Goal: Task Accomplishment & Management: Complete application form

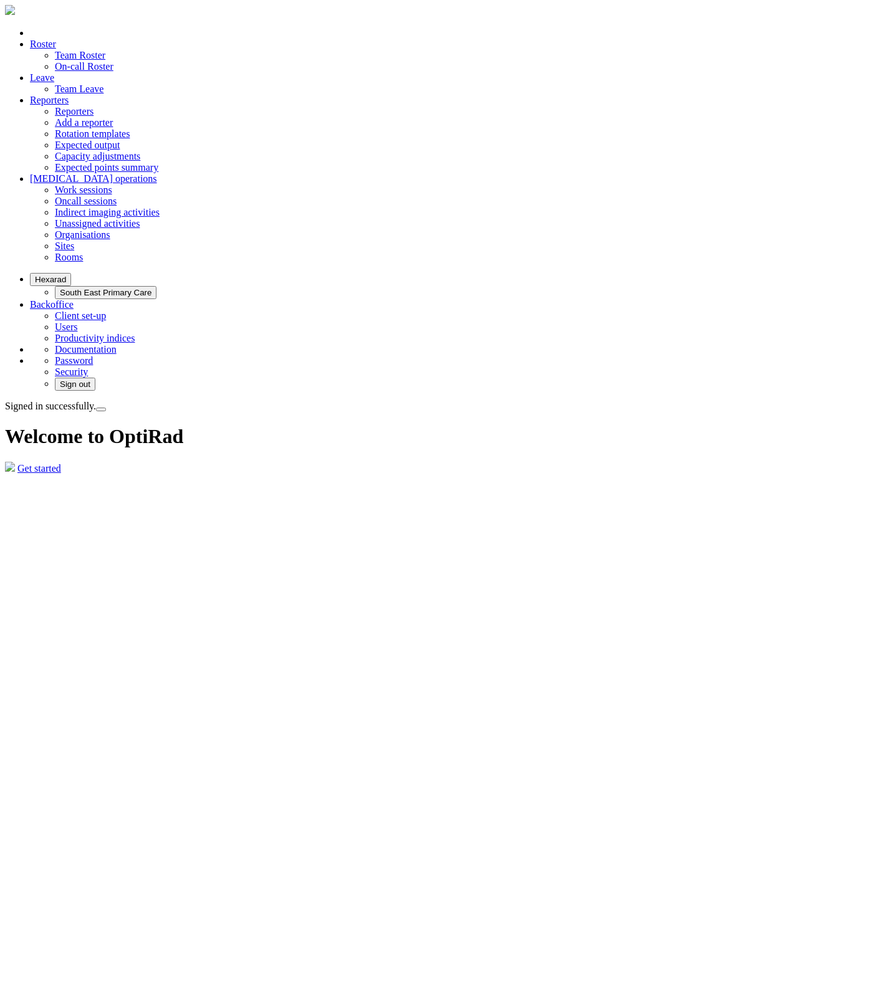
click at [103, 84] on link "Team Leave" at bounding box center [79, 89] width 49 height 11
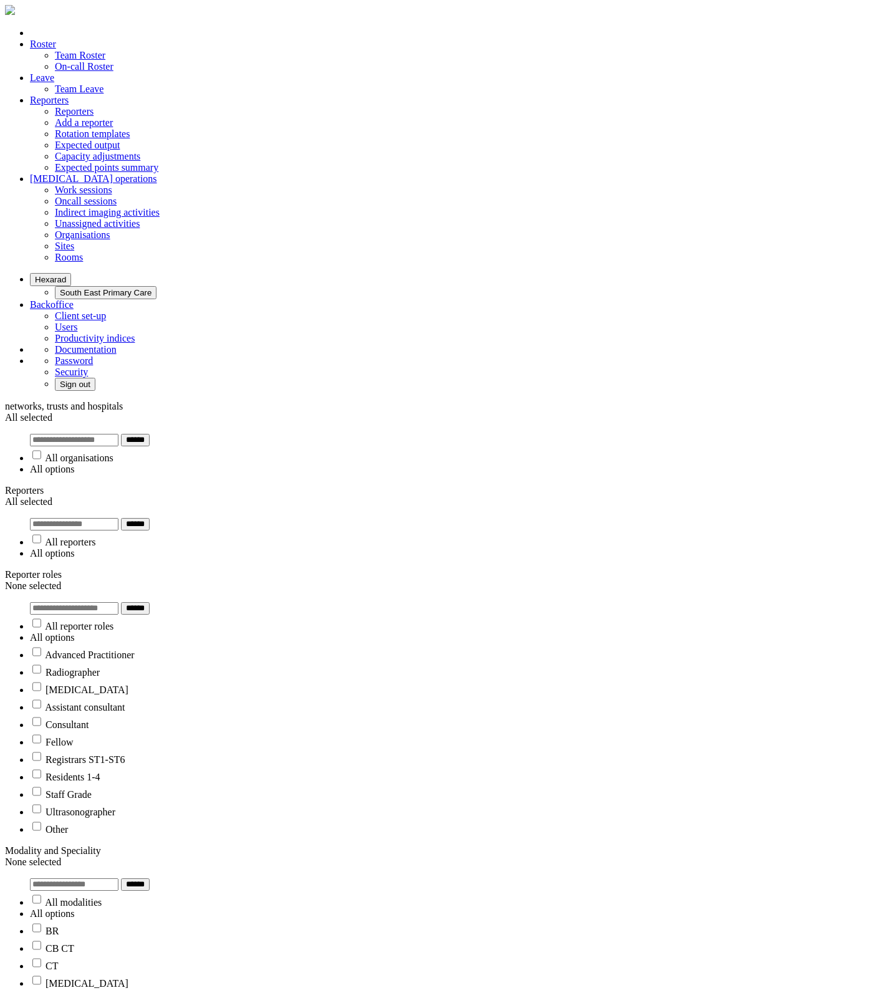
click at [71, 273] on button "Hexarad" at bounding box center [50, 279] width 41 height 13
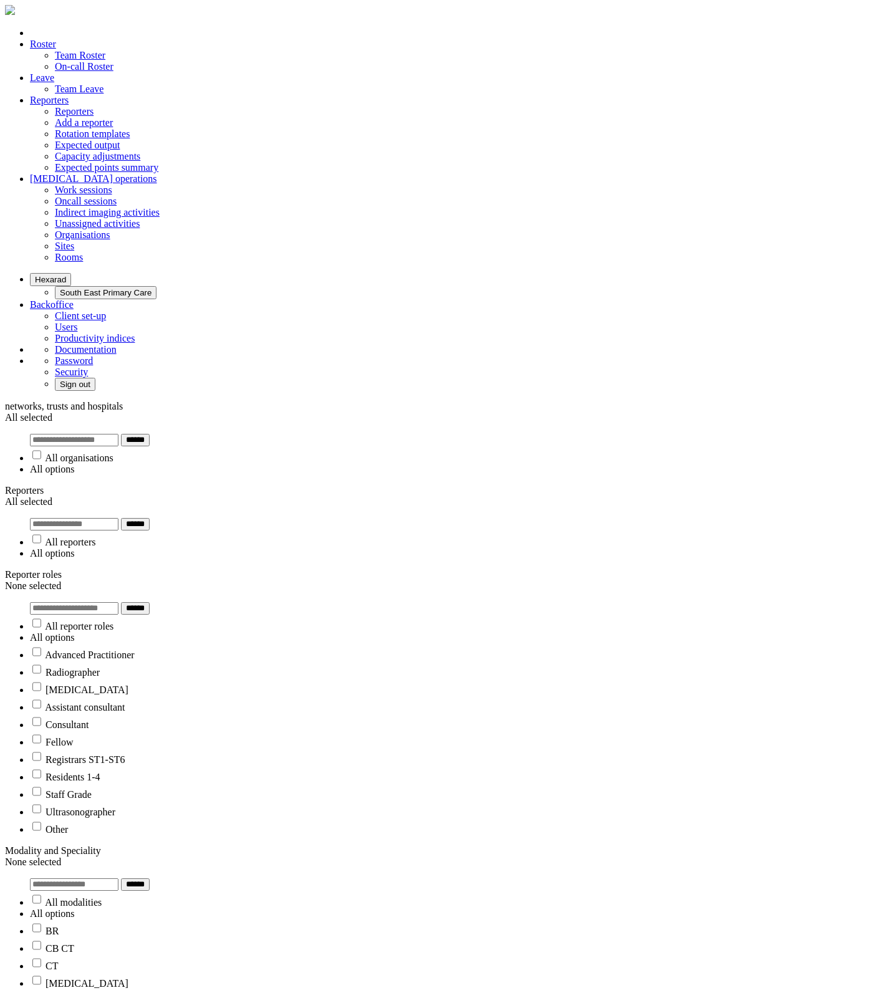
click at [71, 273] on button "Hexarad" at bounding box center [50, 279] width 41 height 13
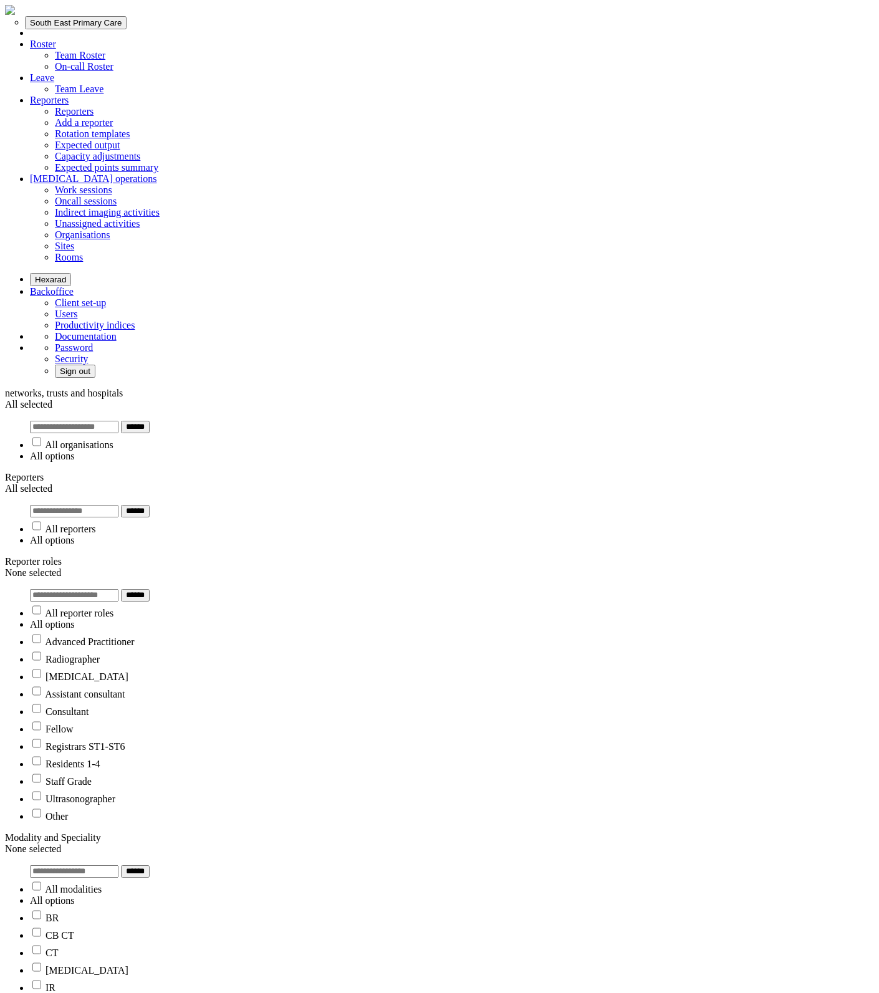
click at [127, 29] on button "South East Primary Care" at bounding box center [76, 22] width 102 height 13
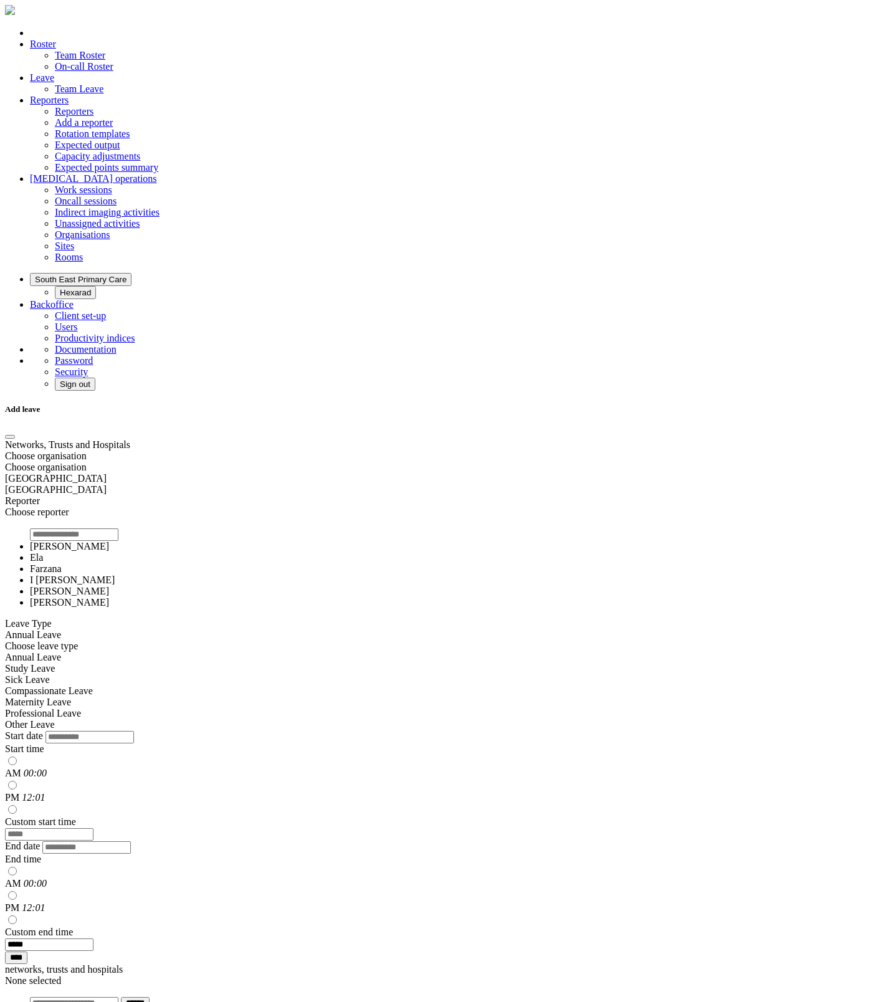
click at [484, 507] on div "Choose reporter" at bounding box center [439, 512] width 869 height 11
click at [118, 528] on input "search" at bounding box center [74, 534] width 88 height 12
type input "*"
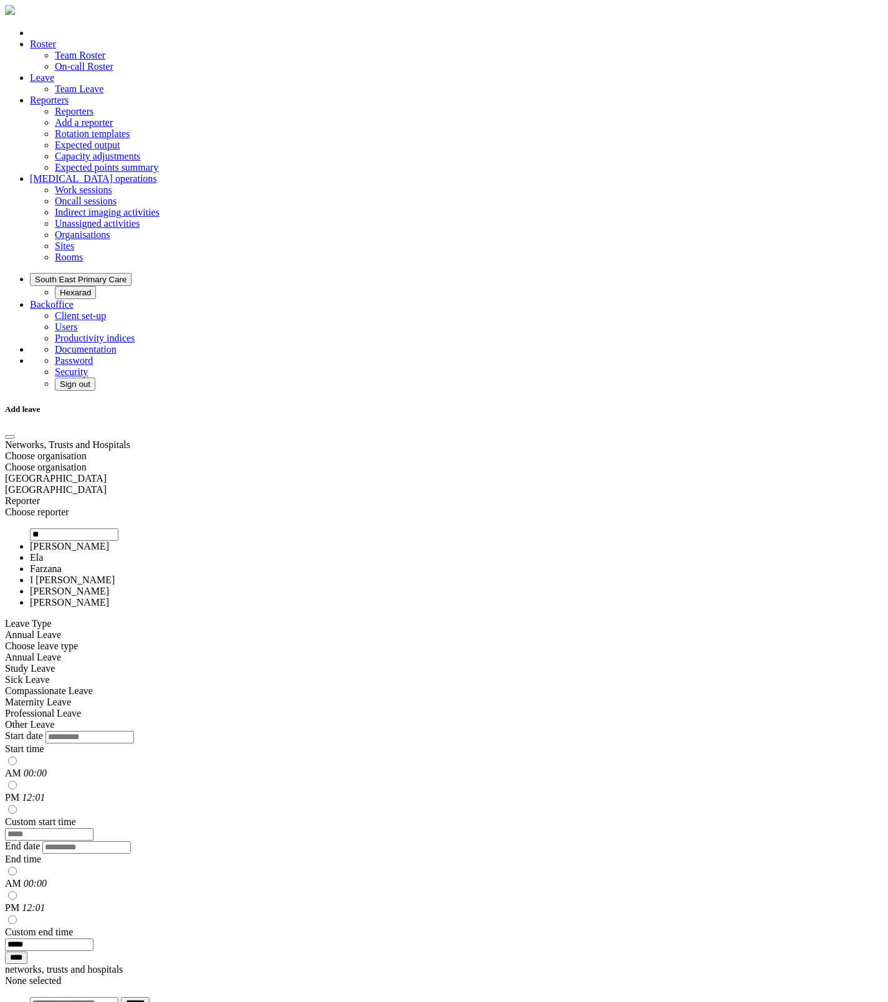
type input "*"
click at [660, 828] on div at bounding box center [439, 834] width 869 height 13
click at [408, 507] on div "Choose reporter" at bounding box center [439, 512] width 869 height 11
click at [390, 552] on li "Ela" at bounding box center [452, 557] width 844 height 11
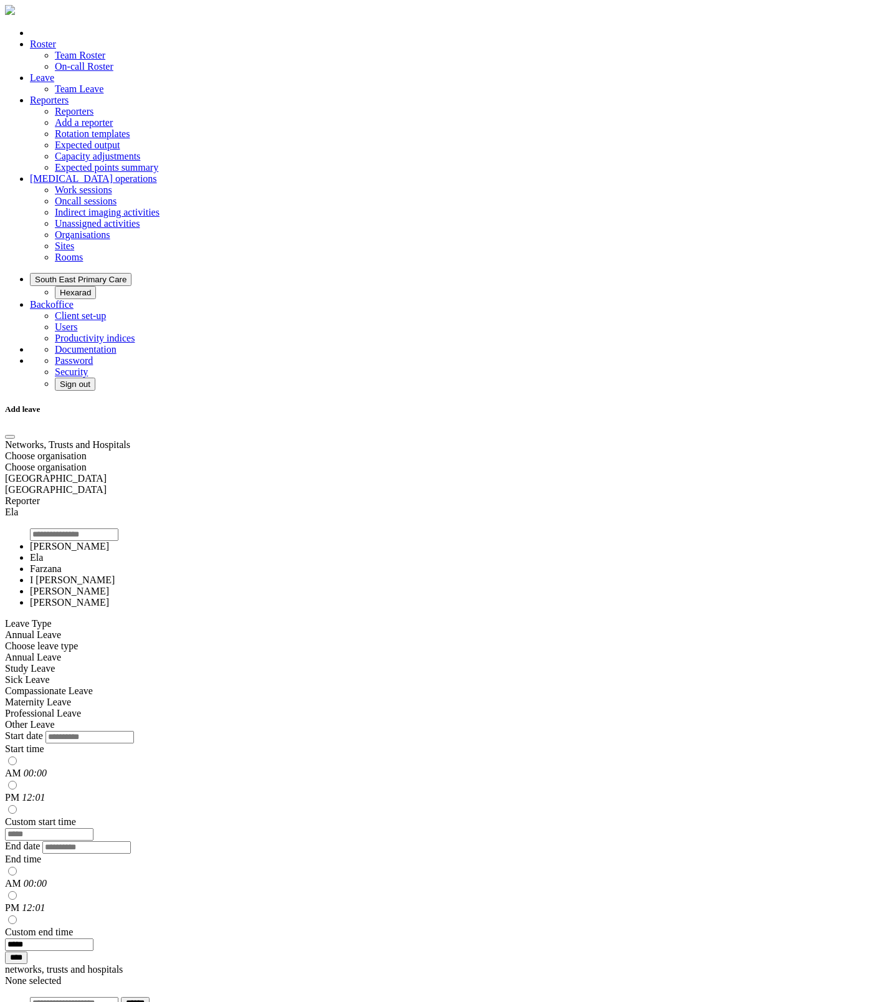
click at [608, 629] on div "Annual Leave" at bounding box center [439, 634] width 869 height 11
click at [590, 492] on form "**********" at bounding box center [439, 701] width 869 height 525
click at [134, 731] on input "Start date" at bounding box center [89, 737] width 88 height 12
type input "**********"
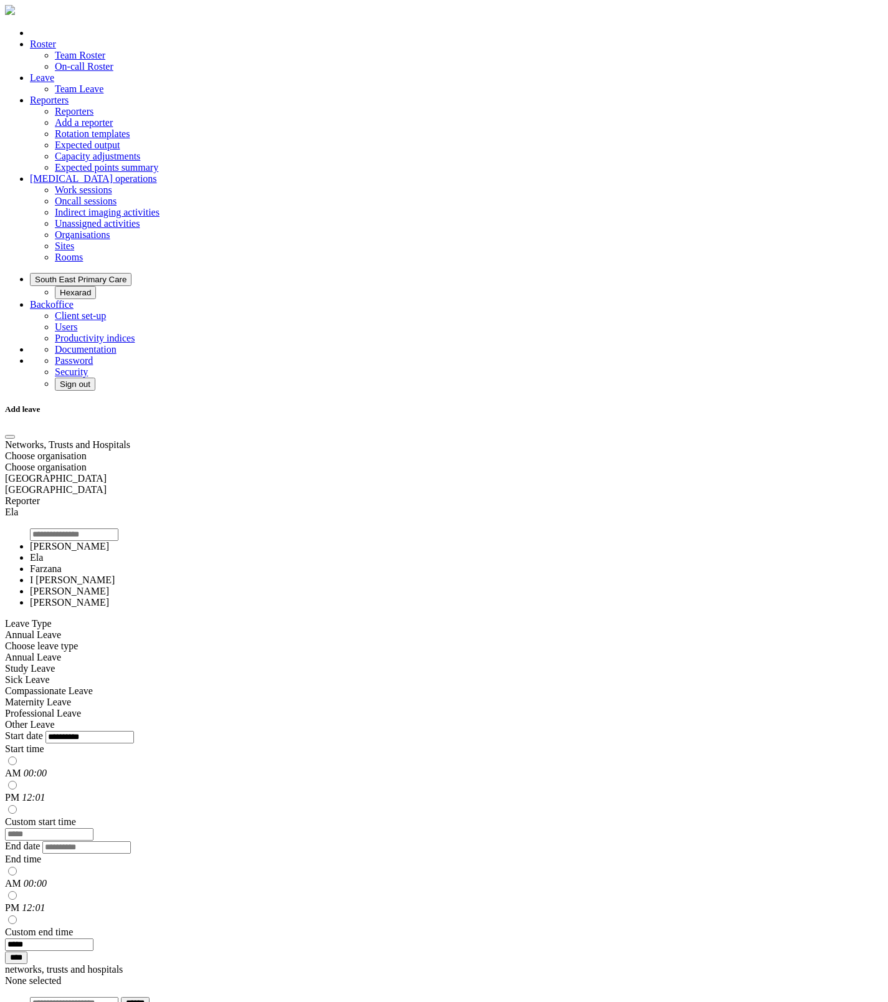
click at [40, 841] on label "End date" at bounding box center [22, 846] width 35 height 11
click at [131, 841] on input "End date" at bounding box center [86, 847] width 88 height 12
type input "**********"
click at [27, 952] on input "****" at bounding box center [16, 958] width 22 height 12
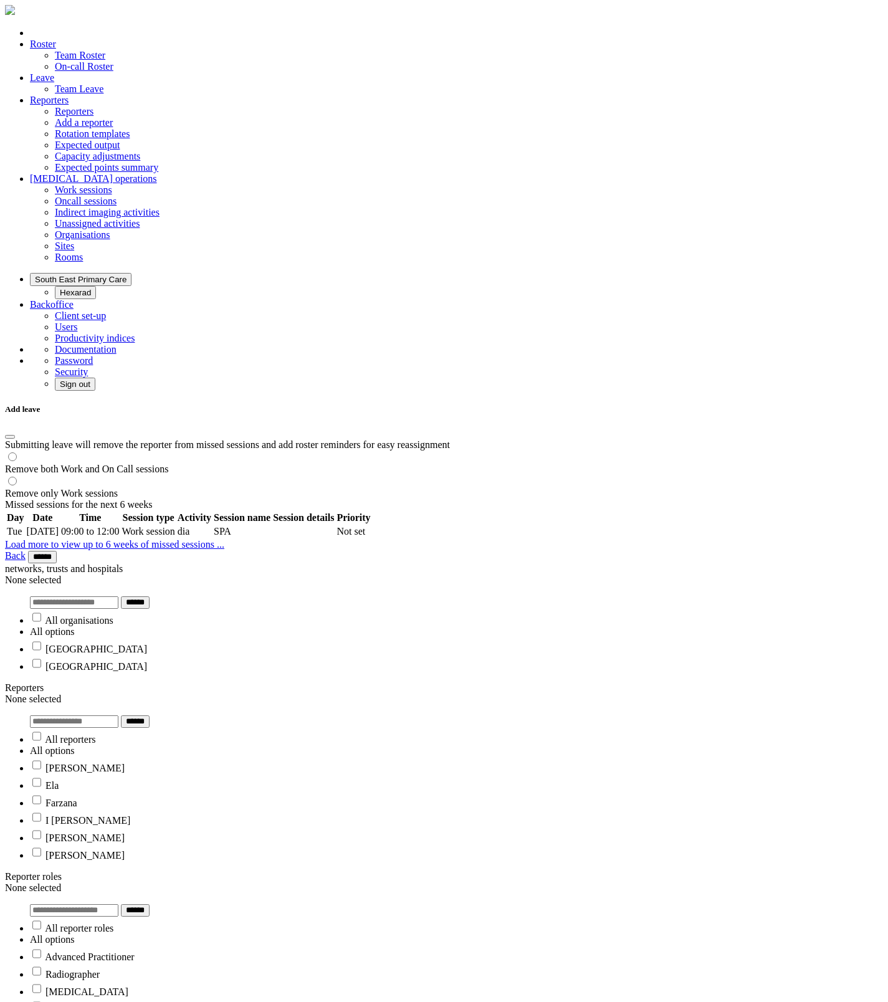
click at [57, 563] on input "******" at bounding box center [42, 557] width 29 height 12
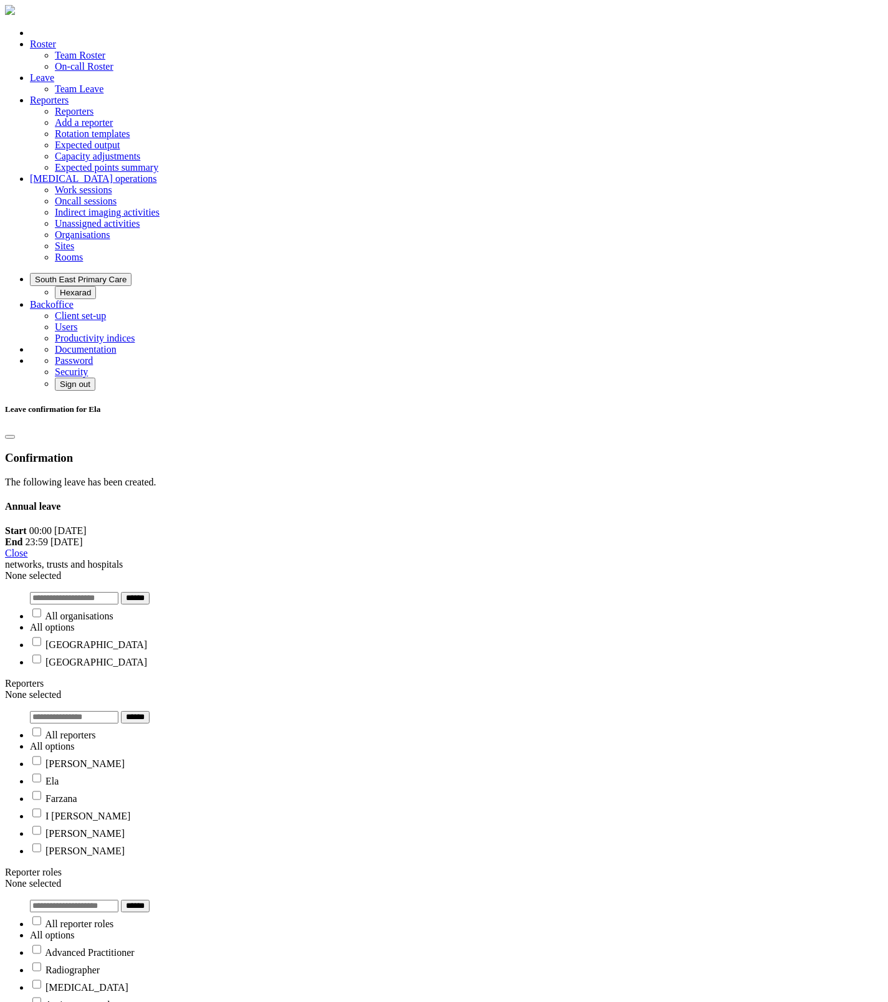
click at [27, 558] on link "Close" at bounding box center [16, 553] width 22 height 11
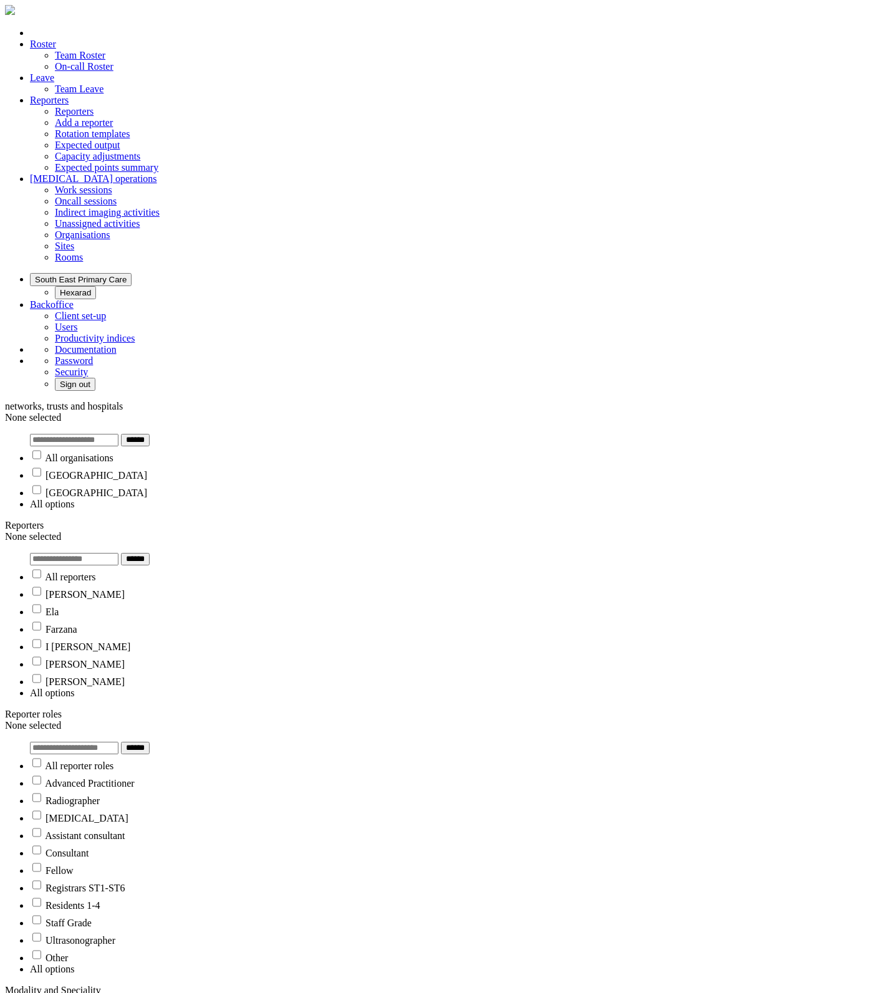
click at [598, 992] on div "None selected" at bounding box center [439, 1001] width 869 height 11
type input "*"
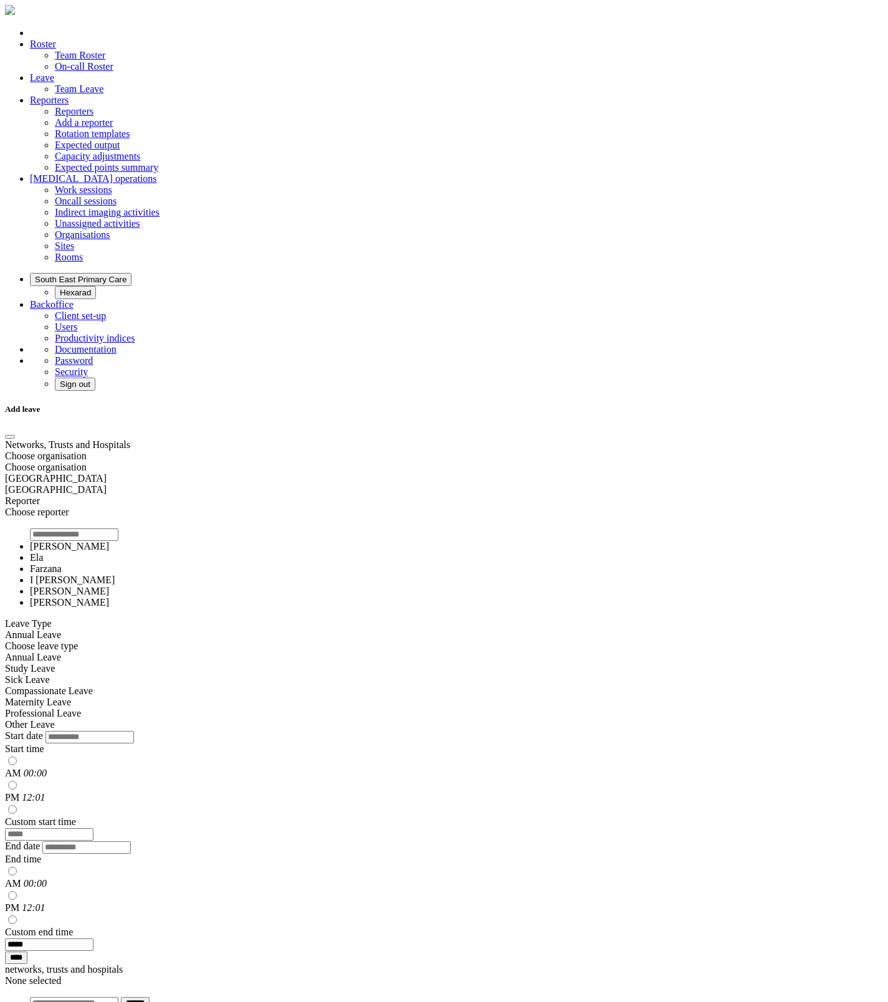
click at [446, 507] on div "Choose reporter" at bounding box center [439, 512] width 869 height 11
click at [118, 528] on input "search" at bounding box center [74, 534] width 88 height 12
click at [118, 528] on input "*" at bounding box center [74, 534] width 88 height 12
type input "*"
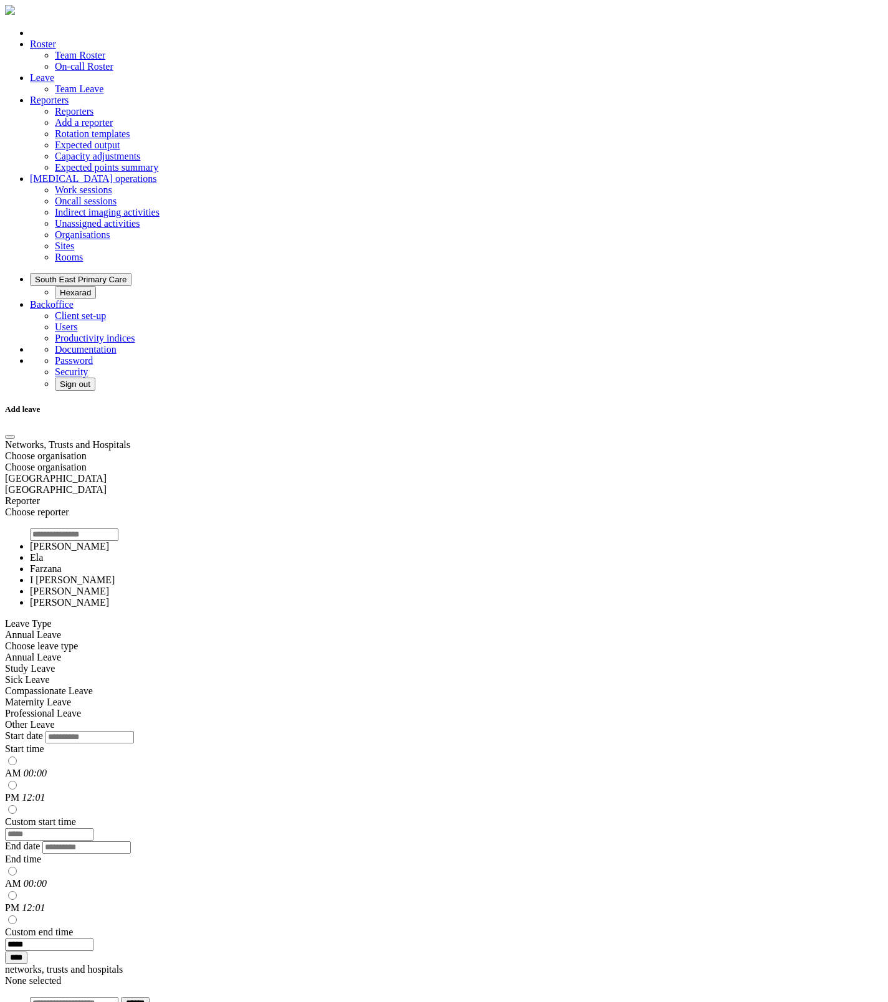
type input "*"
click at [15, 435] on button "Close" at bounding box center [10, 437] width 10 height 4
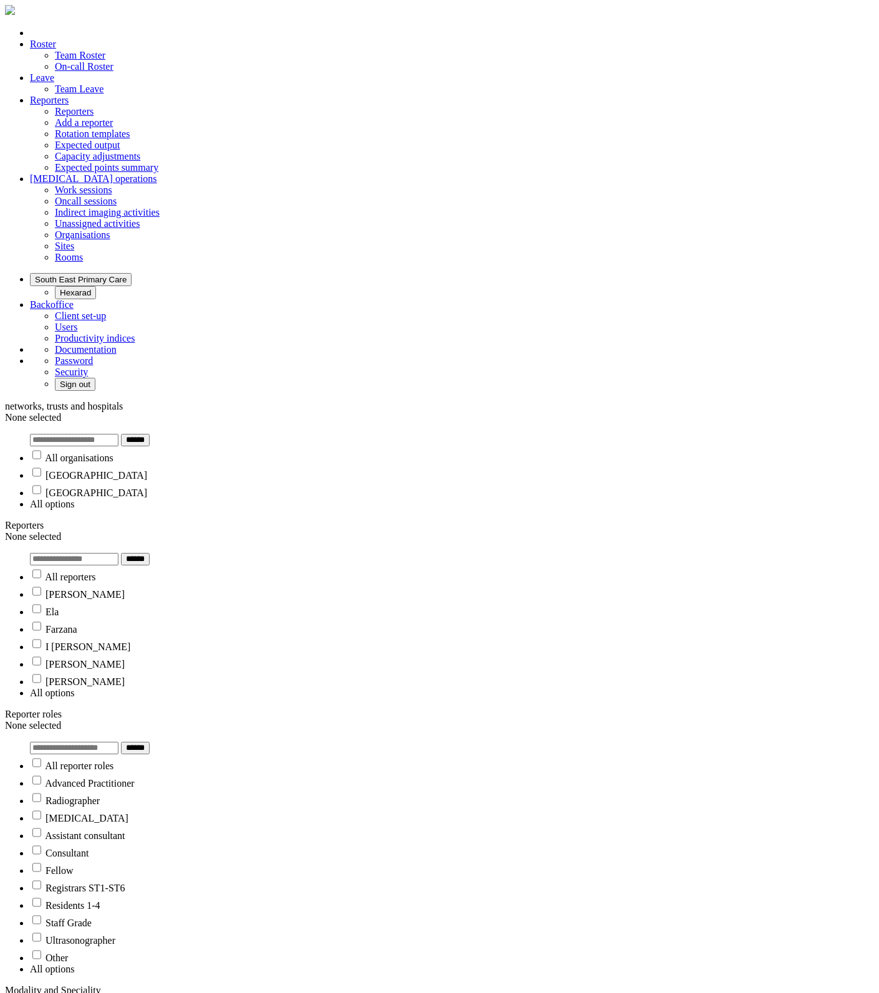
click at [44, 520] on label "Reporters" at bounding box center [24, 525] width 39 height 11
click at [267, 531] on div "None selected" at bounding box center [439, 536] width 869 height 11
click at [118, 553] on input "search" at bounding box center [74, 559] width 88 height 12
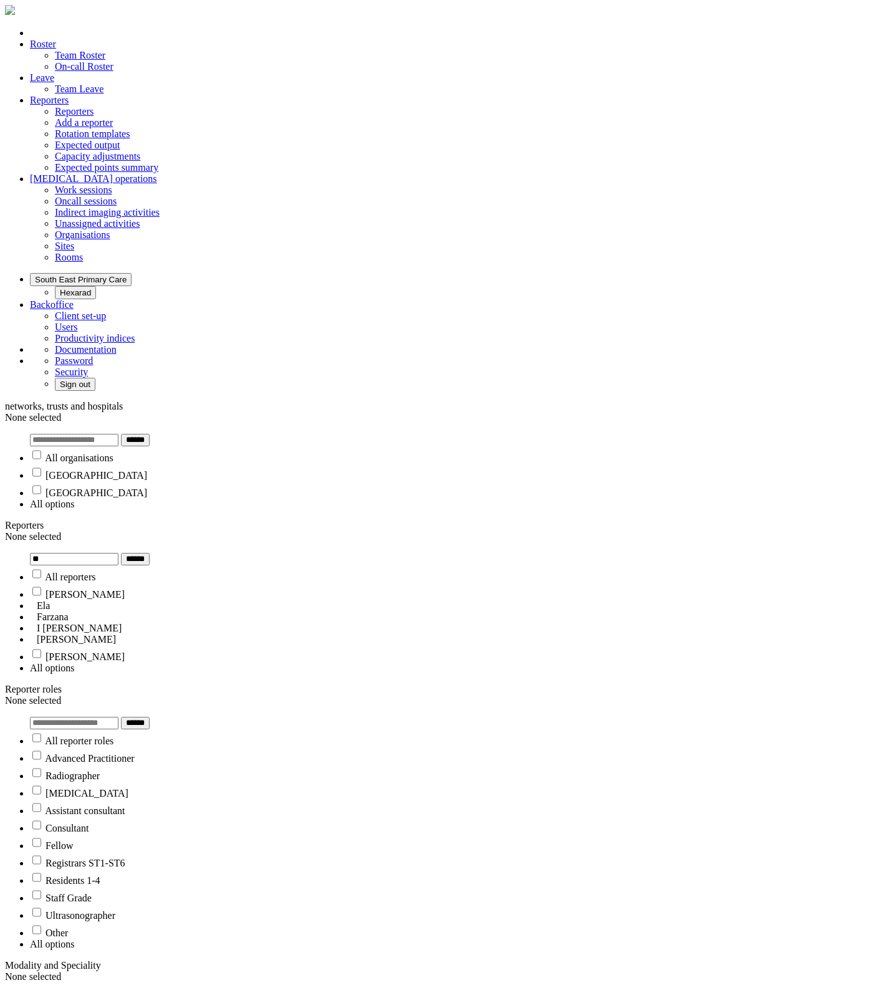
type input "*"
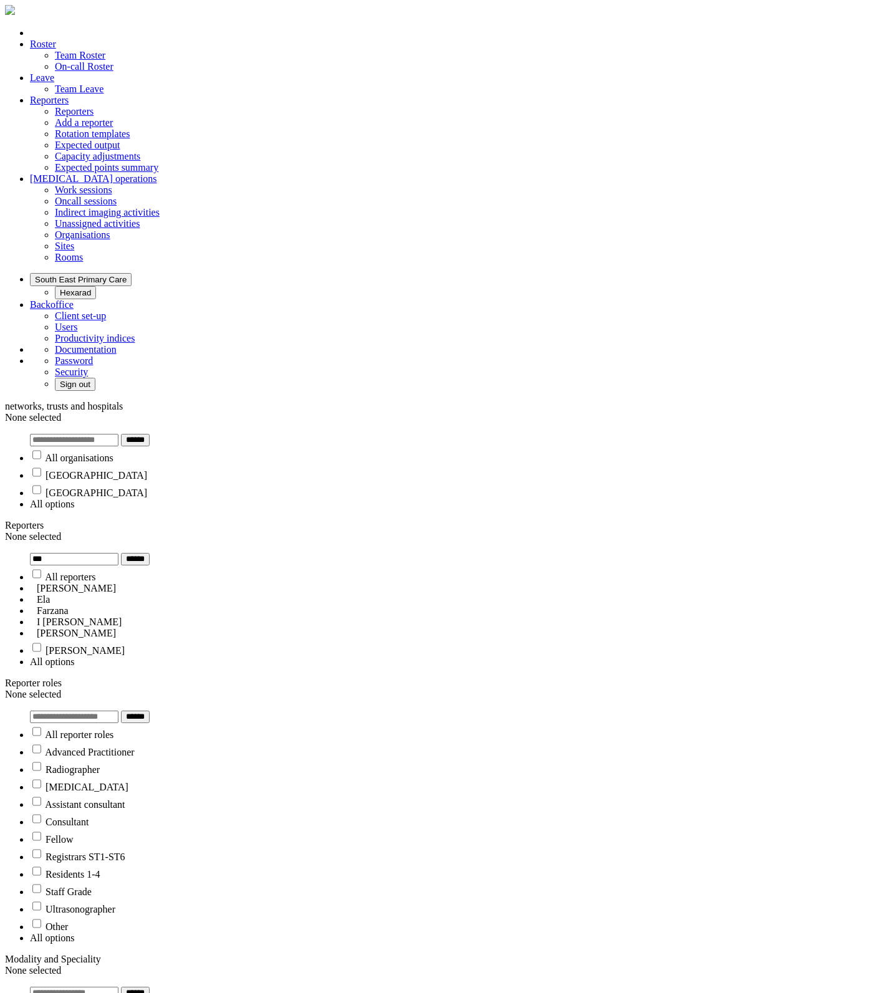
type input "***"
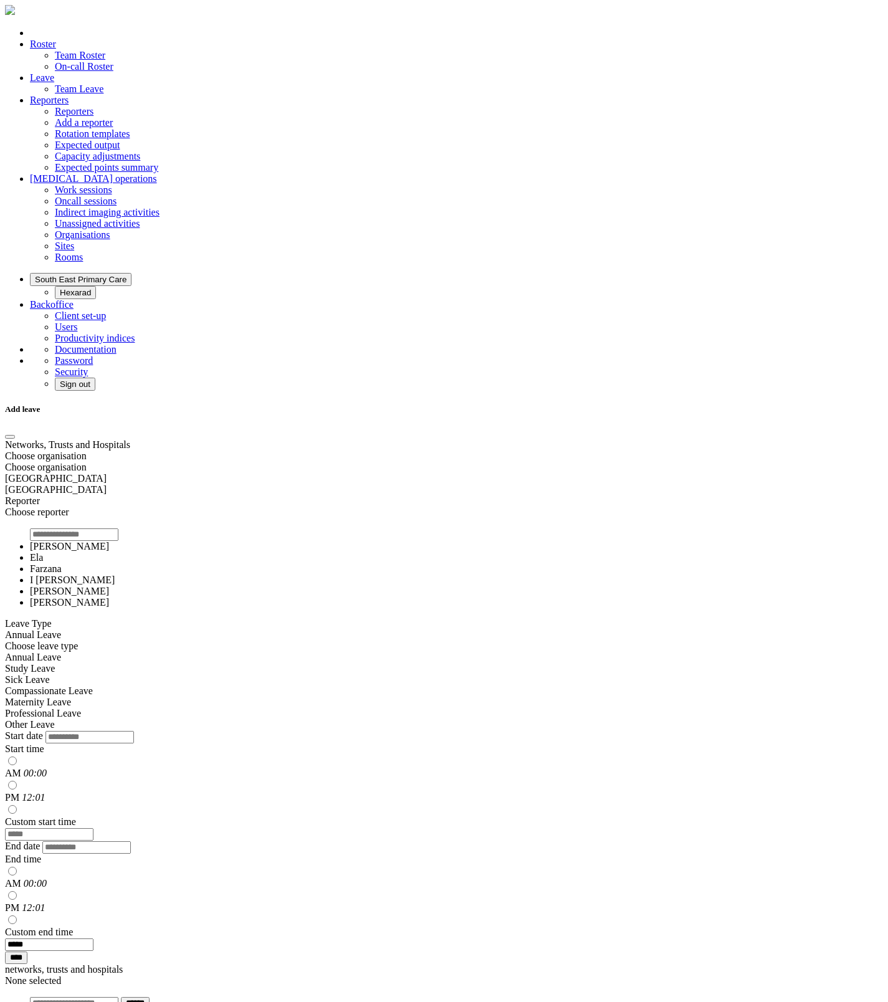
click at [417, 462] on form "**********" at bounding box center [439, 701] width 869 height 525
click at [69, 507] on span "Choose reporter" at bounding box center [37, 512] width 64 height 11
click at [366, 552] on li "Ela" at bounding box center [452, 557] width 844 height 11
click at [401, 507] on div "Ela" at bounding box center [439, 512] width 869 height 11
click at [118, 528] on input "search" at bounding box center [74, 534] width 88 height 12
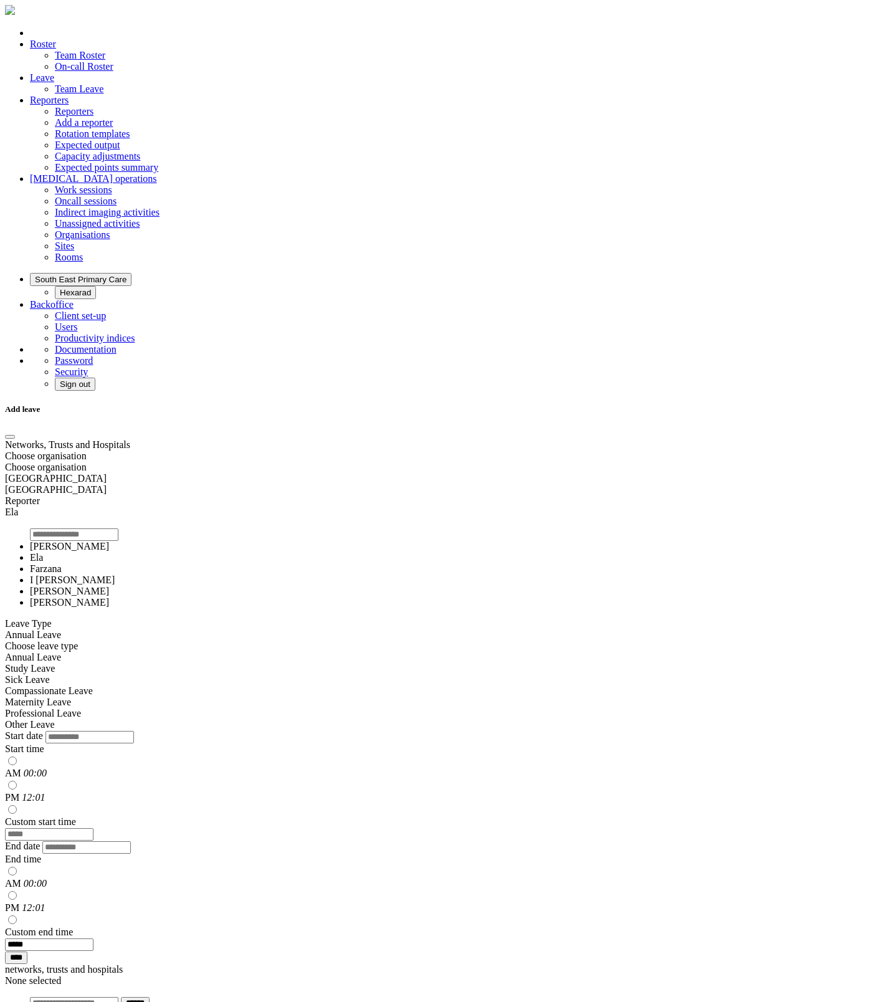
click at [118, 528] on input "search" at bounding box center [74, 534] width 88 height 12
type input "*"
type input "***"
click at [15, 435] on button "Close" at bounding box center [10, 437] width 10 height 4
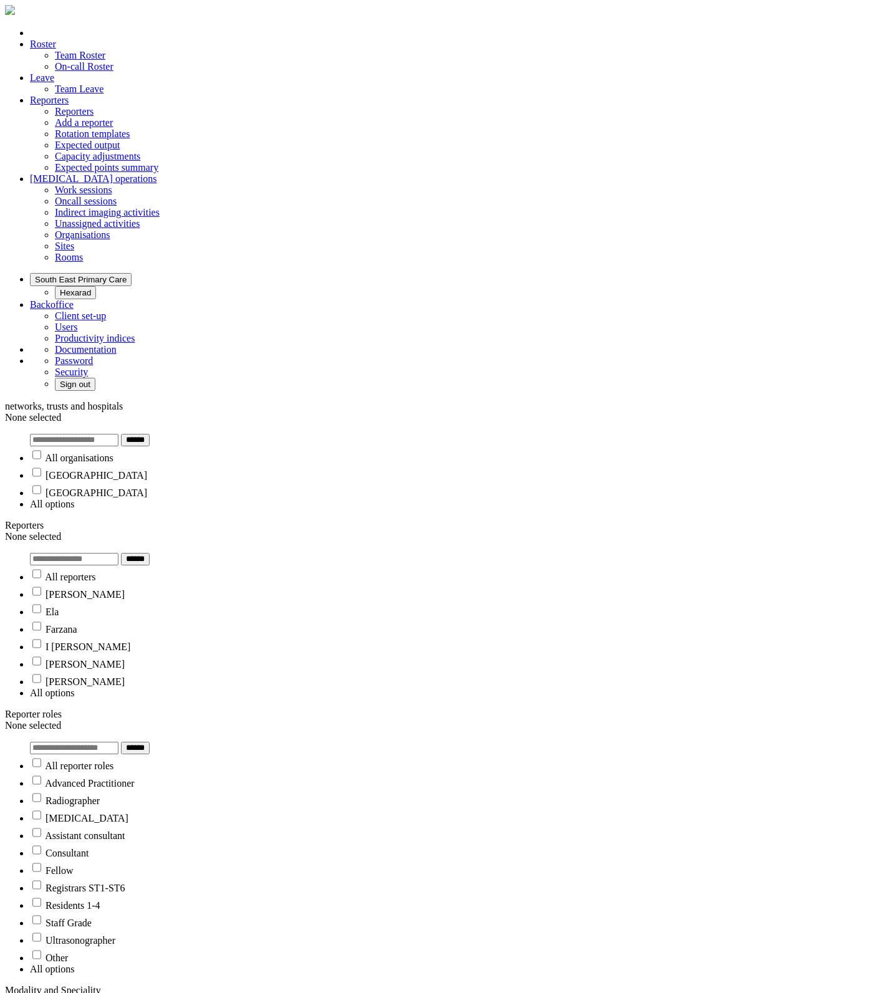
click at [302, 531] on div "None selected" at bounding box center [439, 536] width 869 height 11
click at [150, 553] on input "******" at bounding box center [135, 559] width 29 height 12
click at [232, 531] on div "None selected" at bounding box center [439, 536] width 869 height 11
click at [307, 531] on div "None selected" at bounding box center [439, 536] width 869 height 11
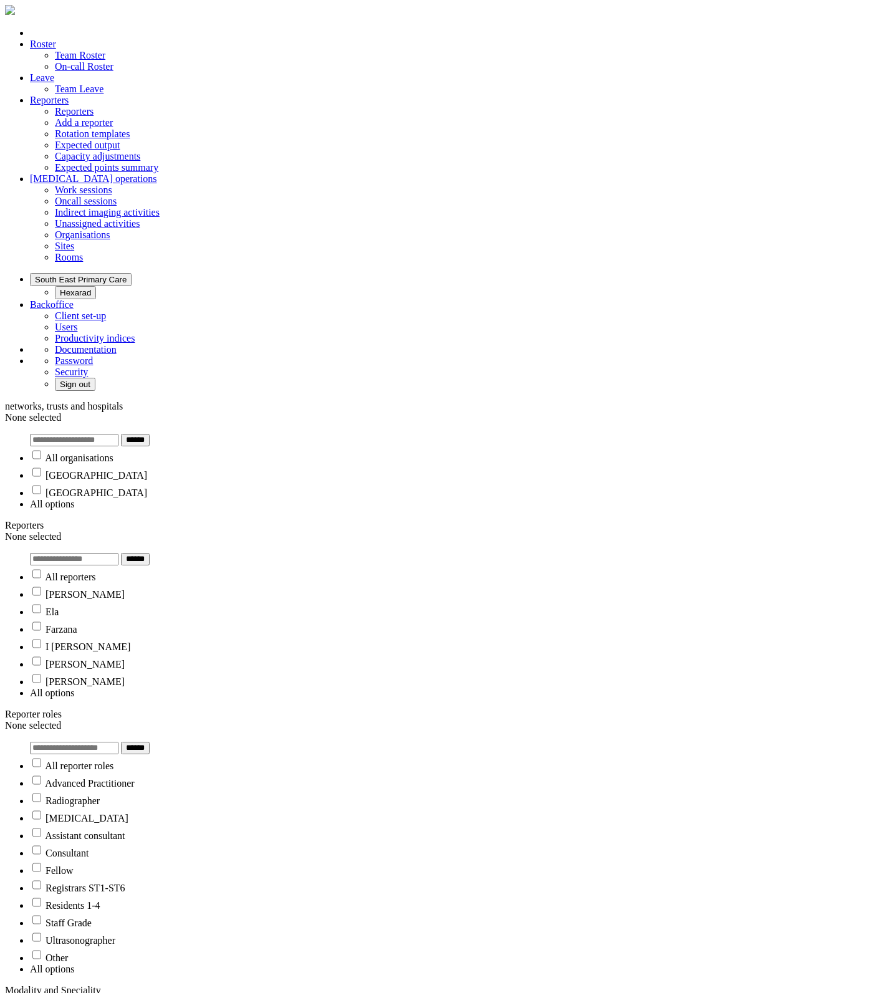
click at [315, 531] on div "None selected" at bounding box center [439, 536] width 869 height 11
click at [118, 553] on input "search" at bounding box center [74, 559] width 88 height 12
type input "***"
click at [121, 434] on input "******" at bounding box center [135, 440] width 29 height 12
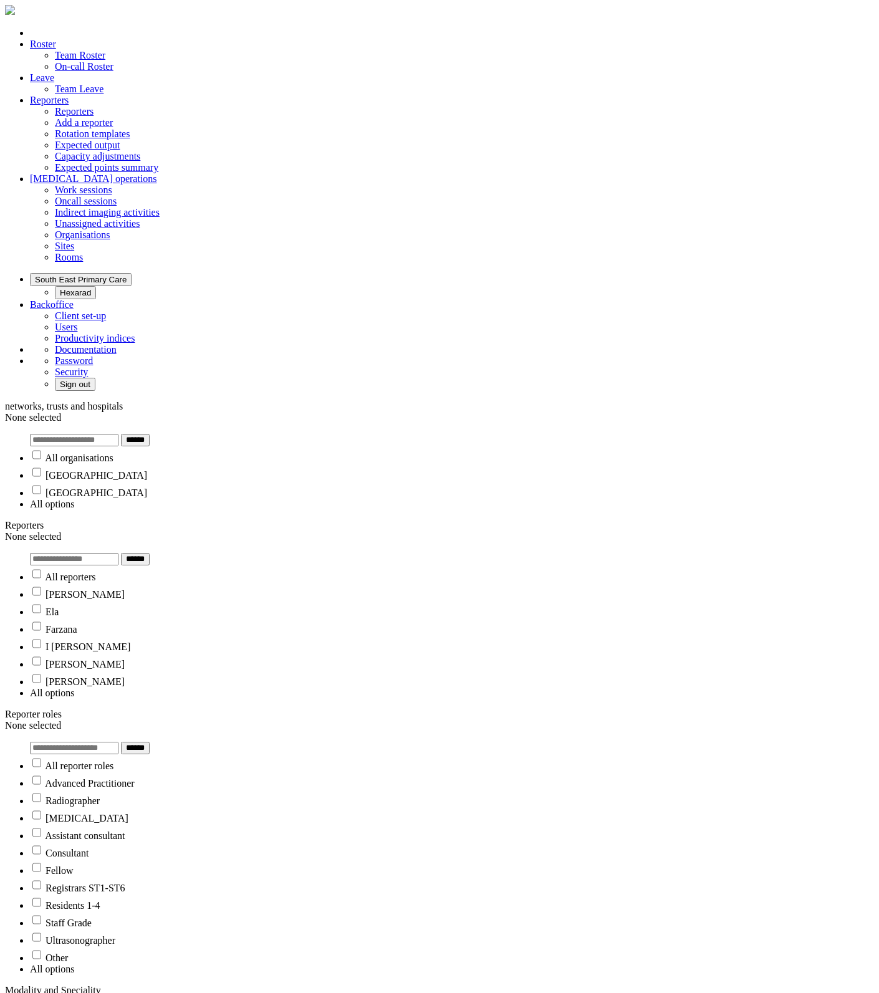
click at [211, 531] on div "None selected" at bounding box center [439, 536] width 869 height 11
click at [118, 553] on input "search" at bounding box center [74, 559] width 88 height 12
type input "*"
click at [489, 720] on div "None selected" at bounding box center [439, 725] width 869 height 11
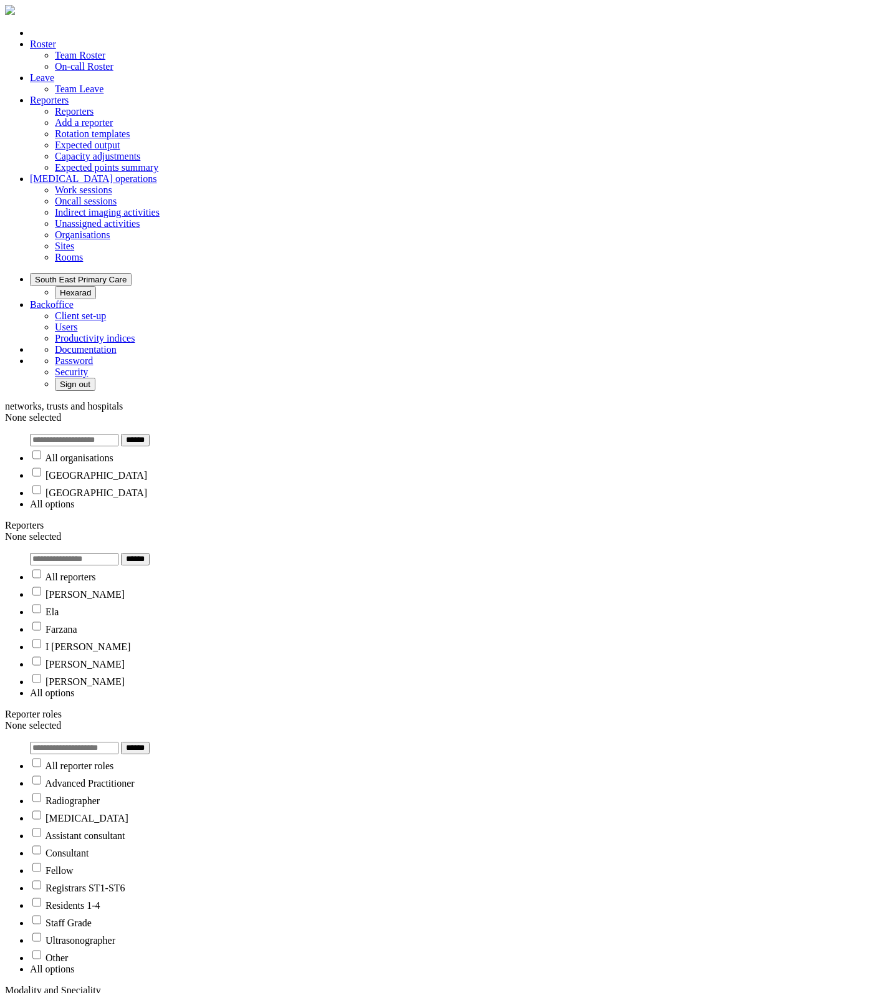
click at [310, 531] on div "None selected" at bounding box center [439, 536] width 869 height 11
click at [118, 553] on input "search" at bounding box center [74, 559] width 88 height 12
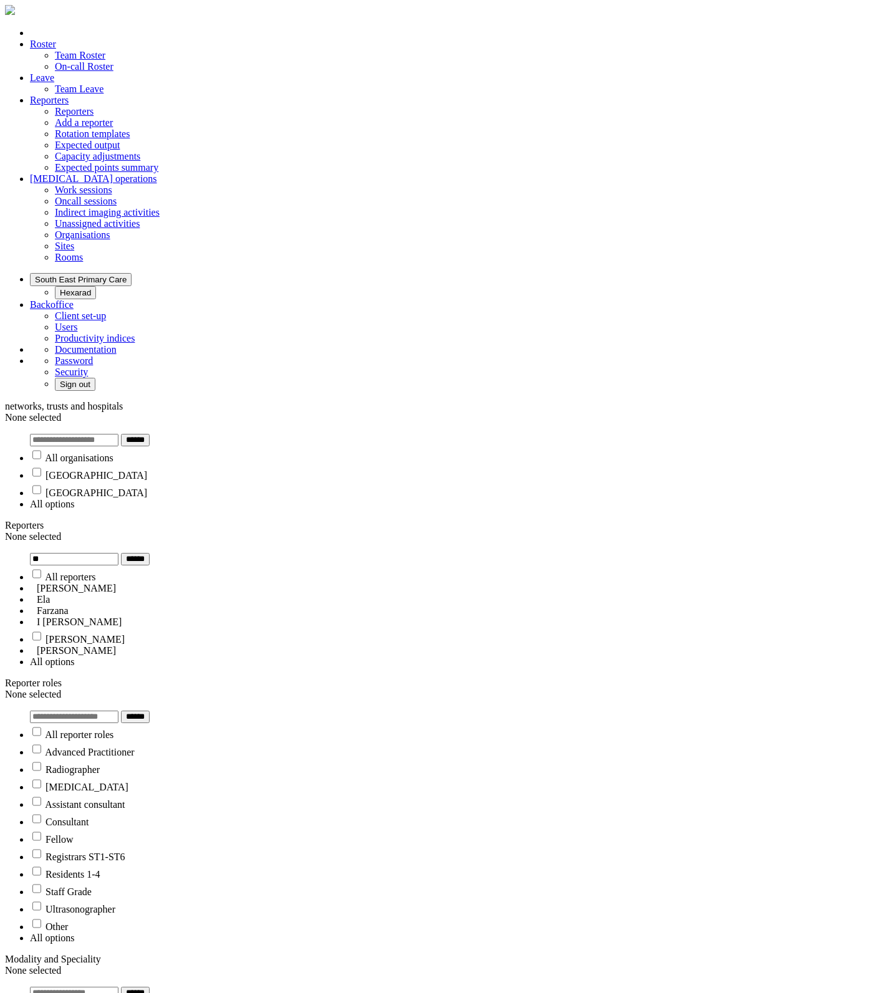
type input "*"
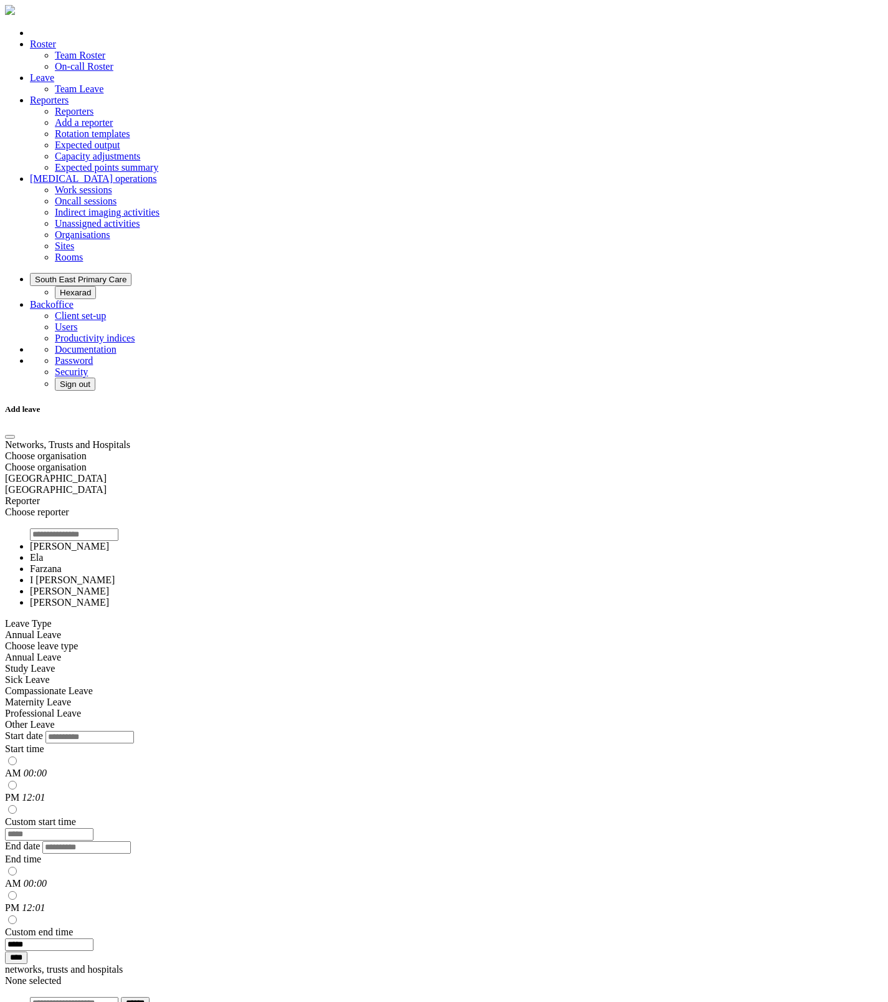
click at [433, 507] on div "Choose reporter" at bounding box center [439, 512] width 869 height 11
click at [118, 528] on input "search" at bounding box center [74, 534] width 88 height 12
type input "*"
click at [15, 435] on button "Close" at bounding box center [10, 437] width 10 height 4
